Goal: Task Accomplishment & Management: Manage account settings

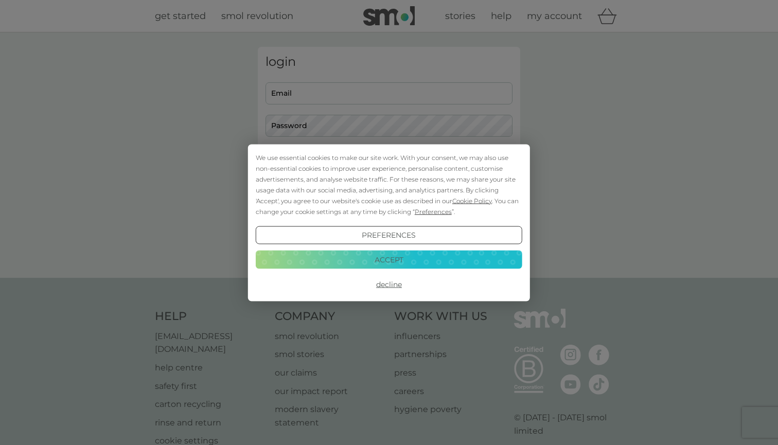
click at [356, 240] on button "Preferences" at bounding box center [389, 235] width 267 height 19
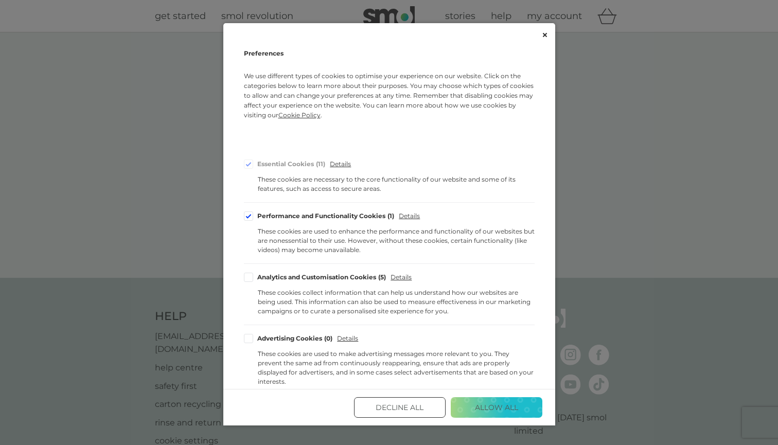
click at [397, 410] on button "Decline All" at bounding box center [400, 407] width 92 height 21
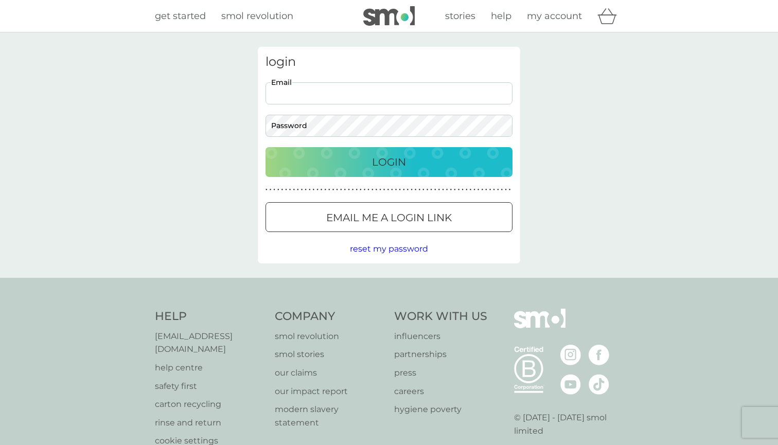
type input "[EMAIL_ADDRESS][DOMAIN_NAME]"
click at [389, 162] on button "Login" at bounding box center [389, 162] width 247 height 30
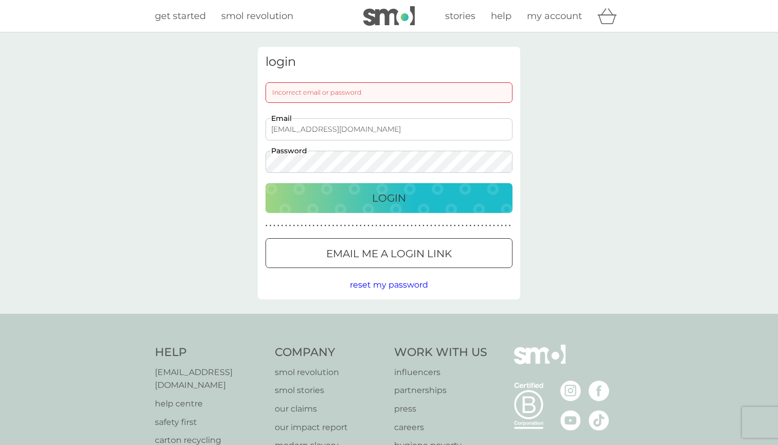
click at [322, 198] on div "Login" at bounding box center [389, 198] width 227 height 16
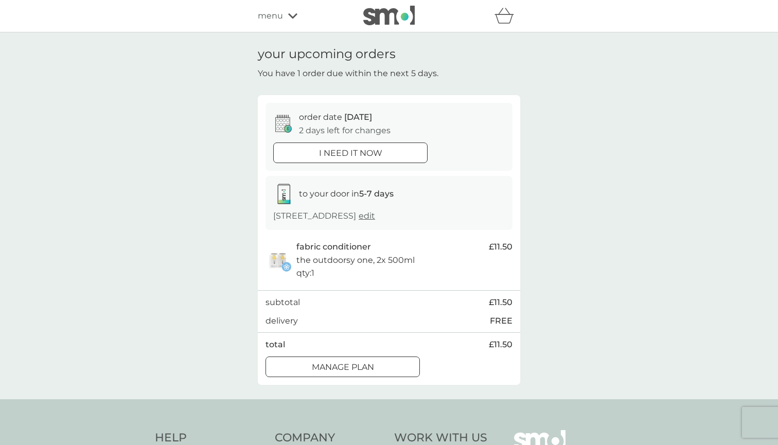
click at [330, 362] on div at bounding box center [342, 367] width 37 height 11
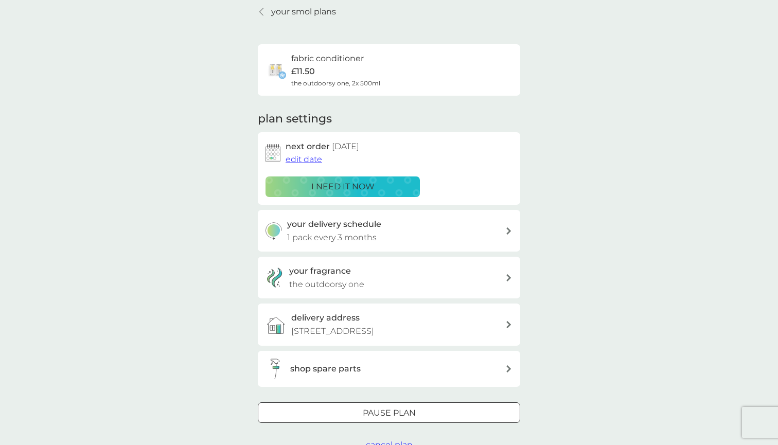
scroll to position [45, 0]
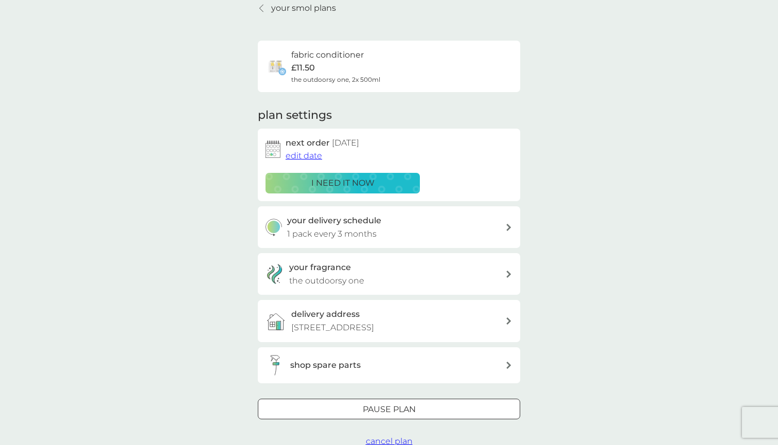
click at [305, 152] on span "edit date" at bounding box center [304, 156] width 37 height 10
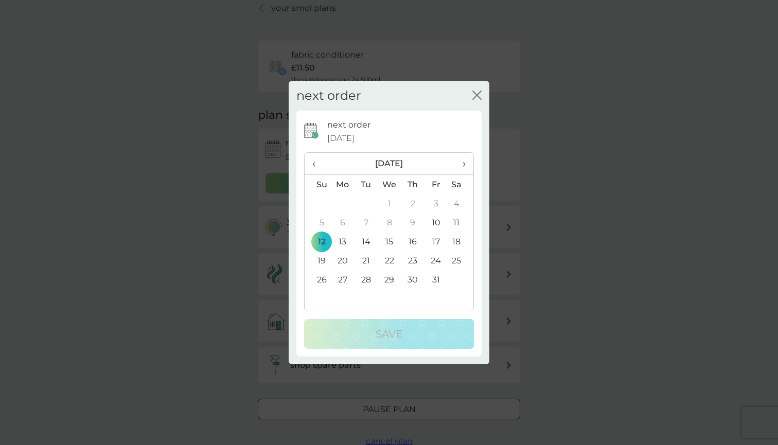
click at [464, 164] on span "›" at bounding box center [461, 164] width 10 height 22
click at [343, 202] on td "1" at bounding box center [343, 203] width 24 height 19
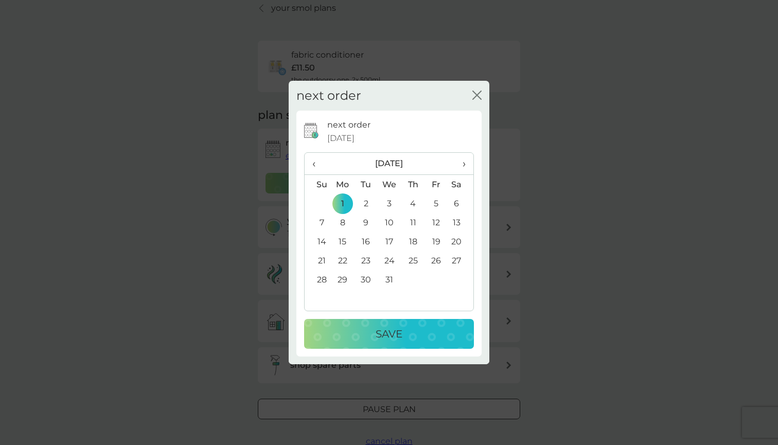
click at [354, 335] on div "Save" at bounding box center [389, 334] width 149 height 16
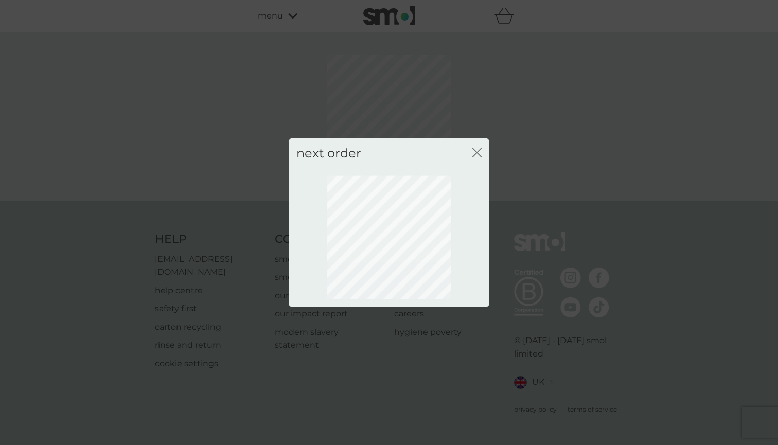
scroll to position [0, 0]
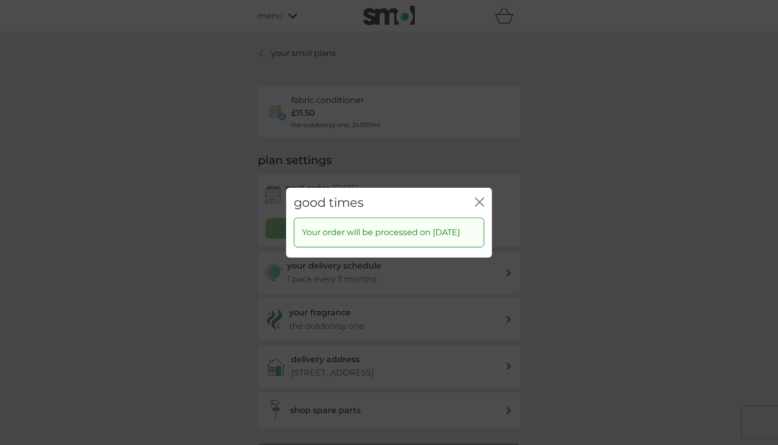
click at [480, 200] on icon "close" at bounding box center [479, 201] width 9 height 9
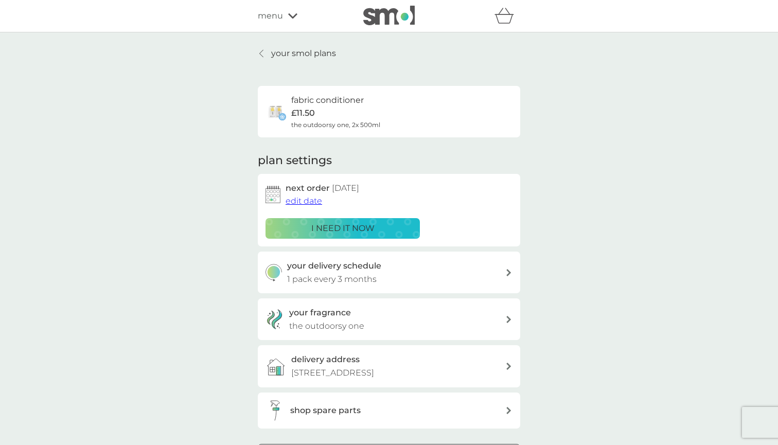
click at [298, 56] on p "your smol plans" at bounding box center [303, 53] width 65 height 13
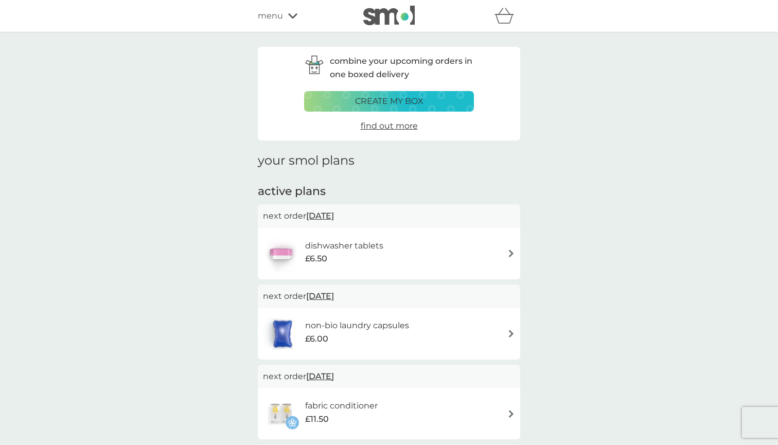
click at [274, 15] on span "menu" at bounding box center [270, 15] width 25 height 13
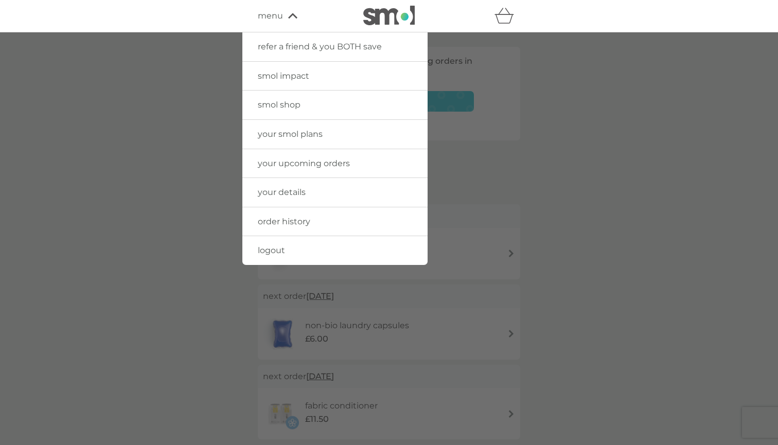
click at [270, 249] on span "logout" at bounding box center [271, 251] width 27 height 10
